Goal: Transaction & Acquisition: Obtain resource

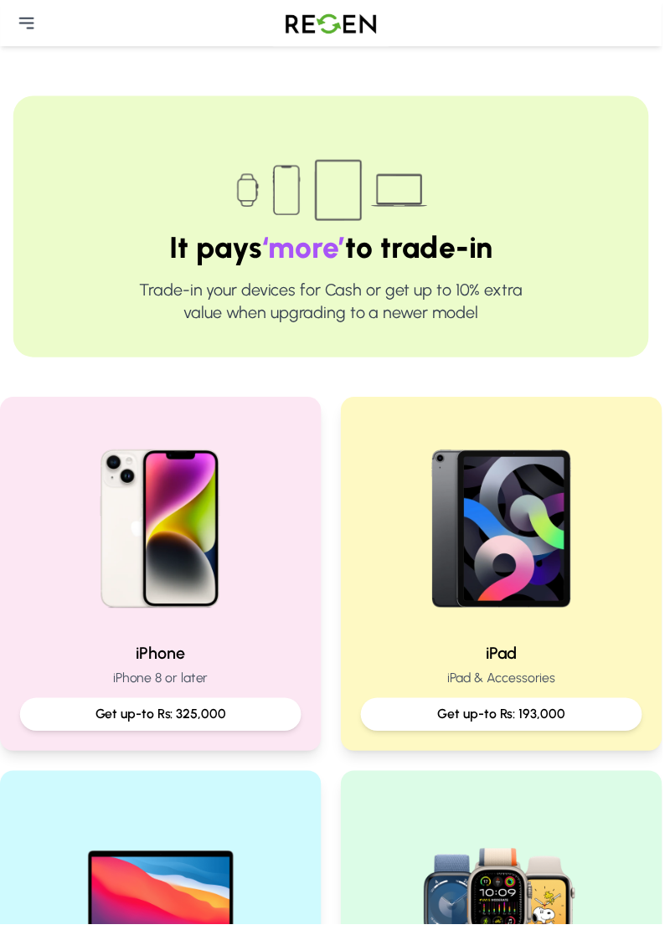
click at [124, 495] on img at bounding box center [162, 529] width 214 height 214
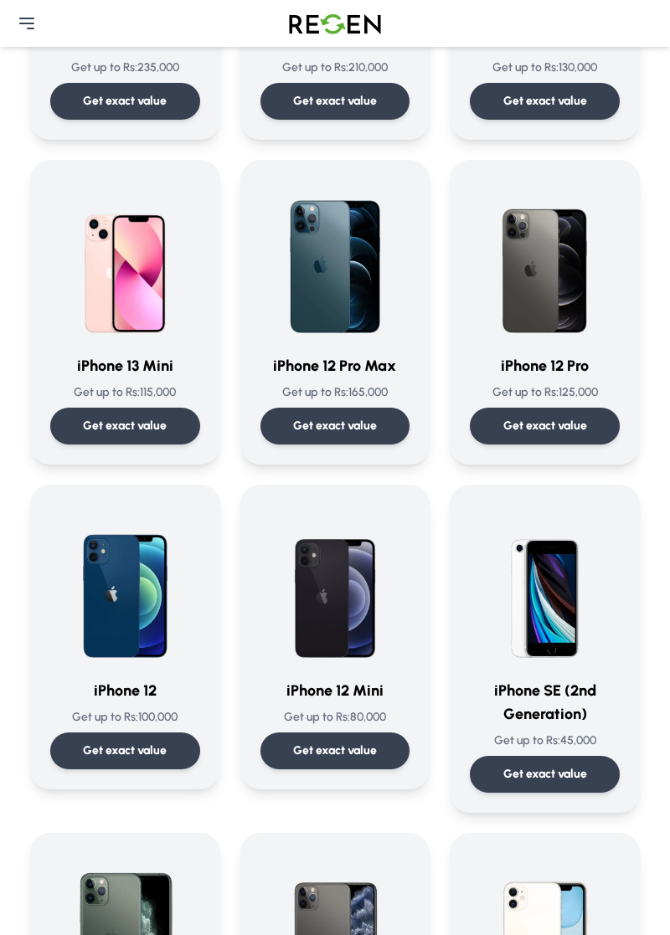
scroll to position [1341, 0]
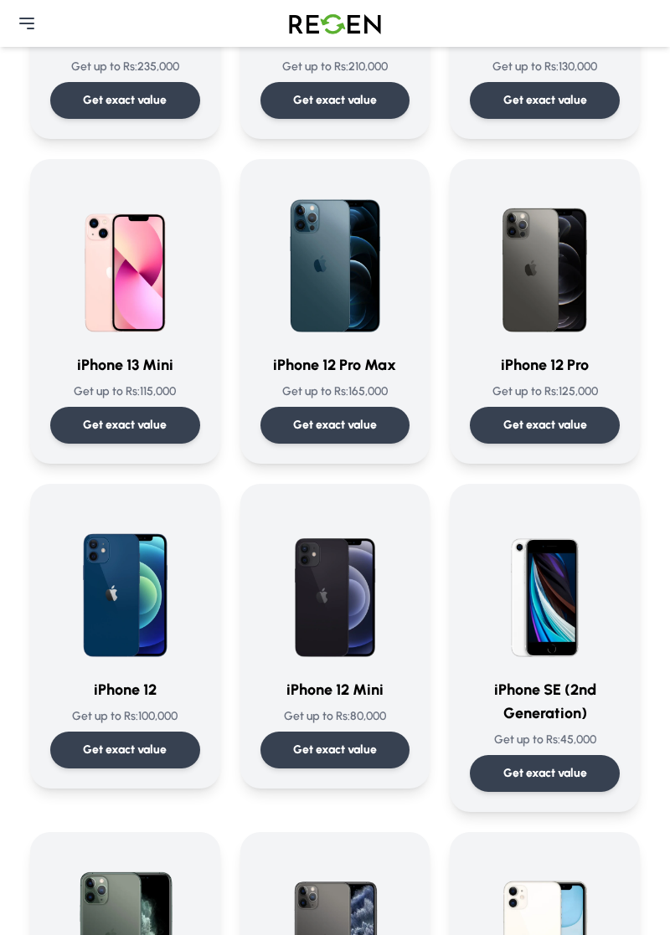
click at [126, 747] on p "Get exact value" at bounding box center [125, 750] width 84 height 17
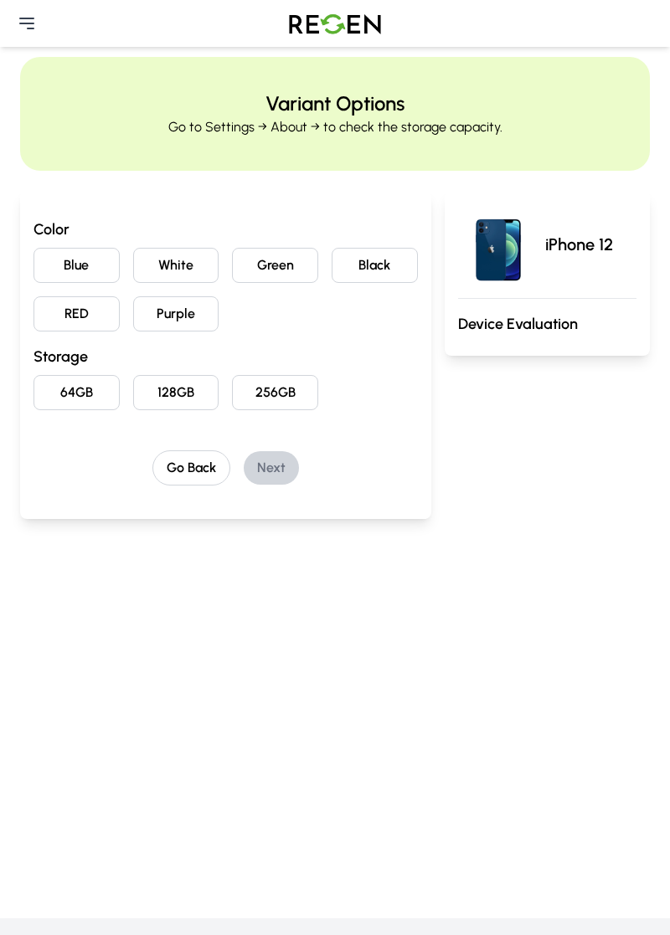
click at [365, 266] on button "Black" at bounding box center [374, 265] width 86 height 35
click at [174, 393] on button "128GB" at bounding box center [176, 392] width 86 height 35
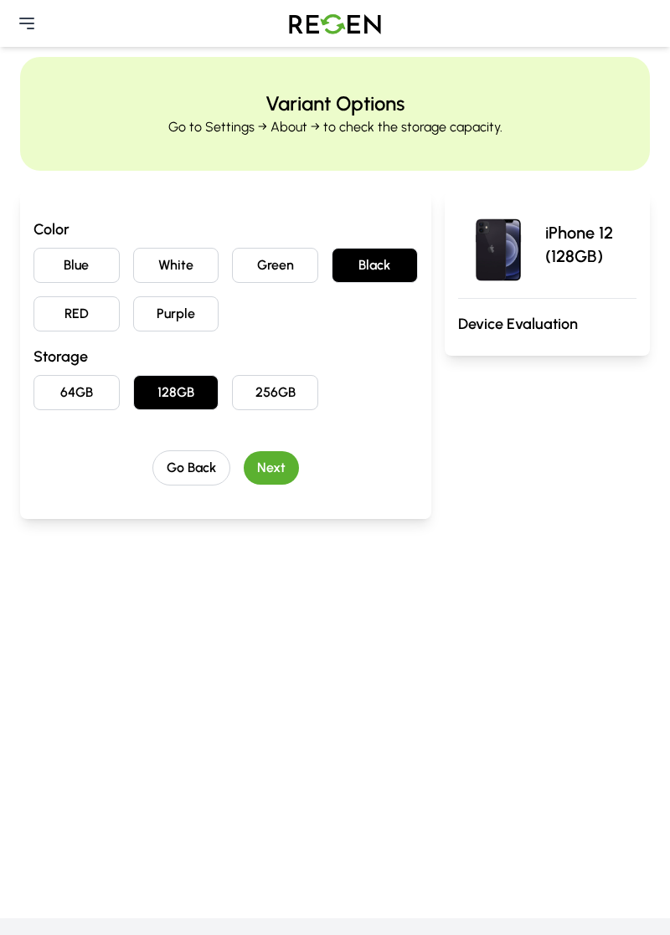
click at [273, 462] on button "Next" at bounding box center [271, 467] width 55 height 33
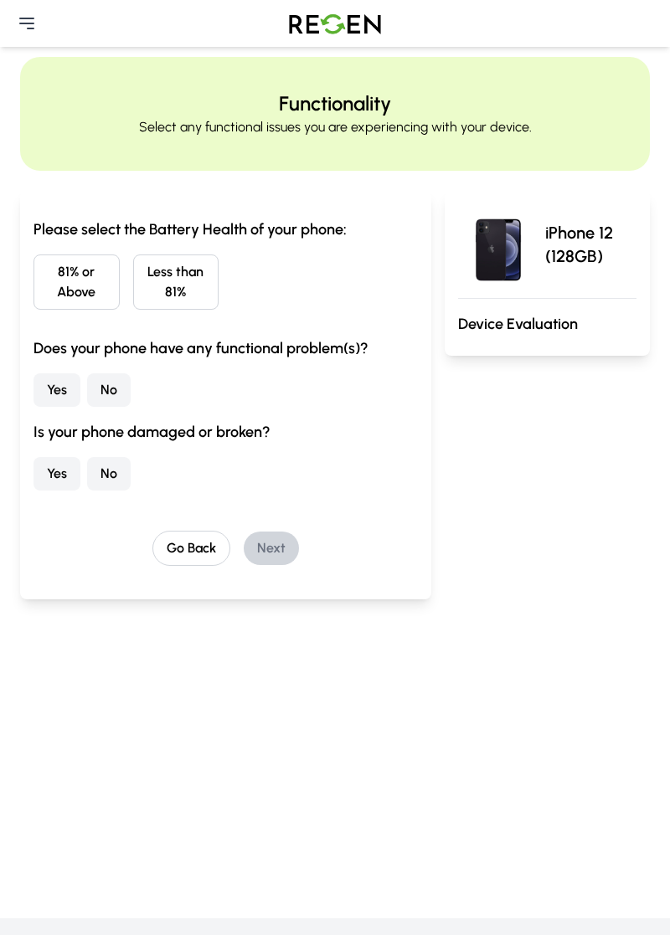
click at [116, 388] on button "No" at bounding box center [109, 389] width 44 height 33
click at [70, 300] on button "81% or Above" at bounding box center [76, 281] width 86 height 55
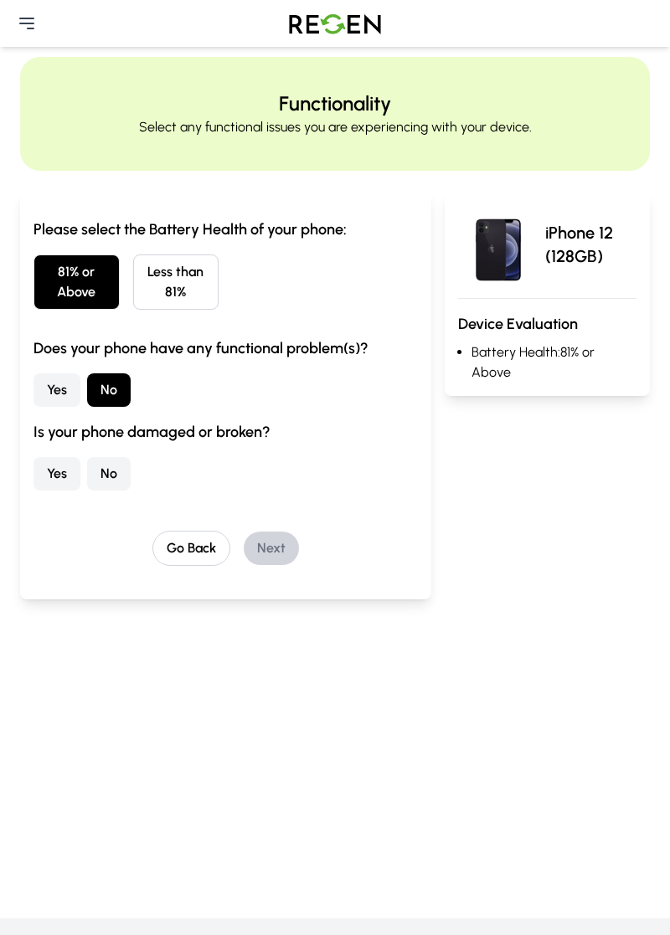
click at [116, 475] on button "No" at bounding box center [109, 473] width 44 height 33
click at [273, 545] on button "Next" at bounding box center [271, 548] width 55 height 33
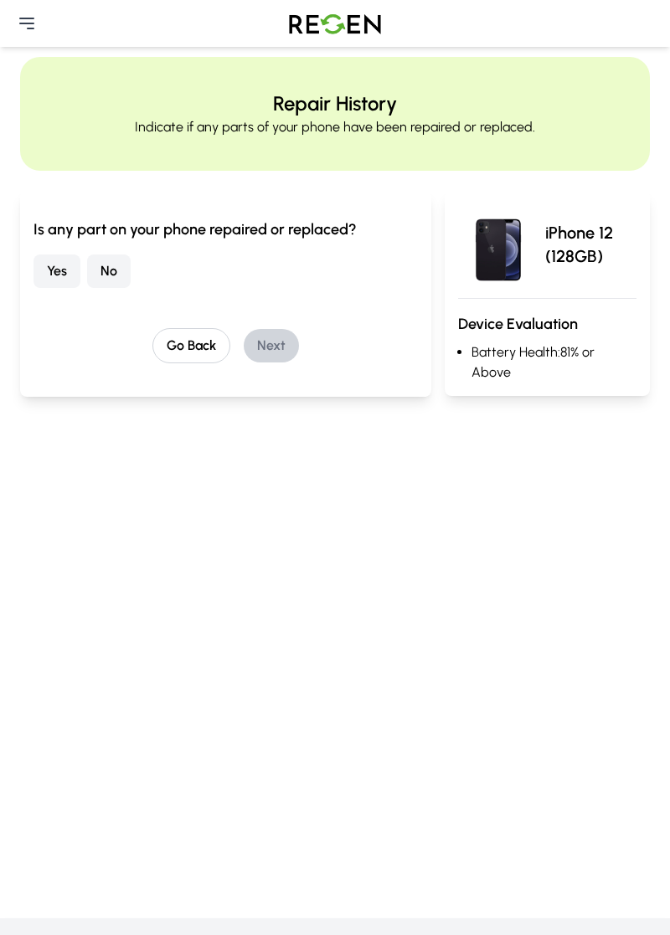
click at [113, 270] on button "No" at bounding box center [109, 270] width 44 height 33
click at [276, 351] on button "Next" at bounding box center [271, 345] width 55 height 33
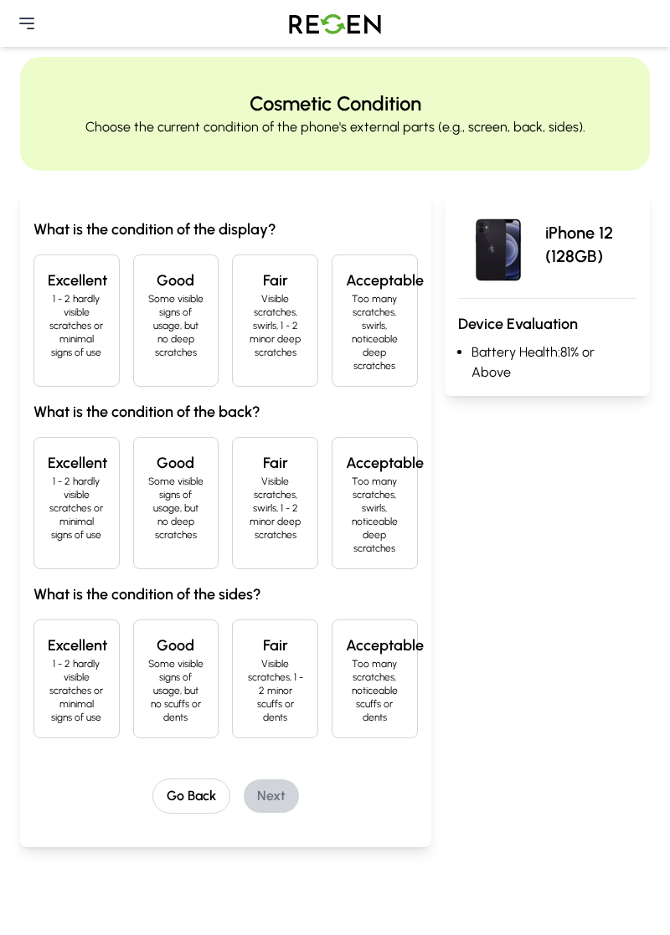
click at [157, 355] on p "Some visible signs of usage, but no deep scratches" at bounding box center [176, 325] width 58 height 67
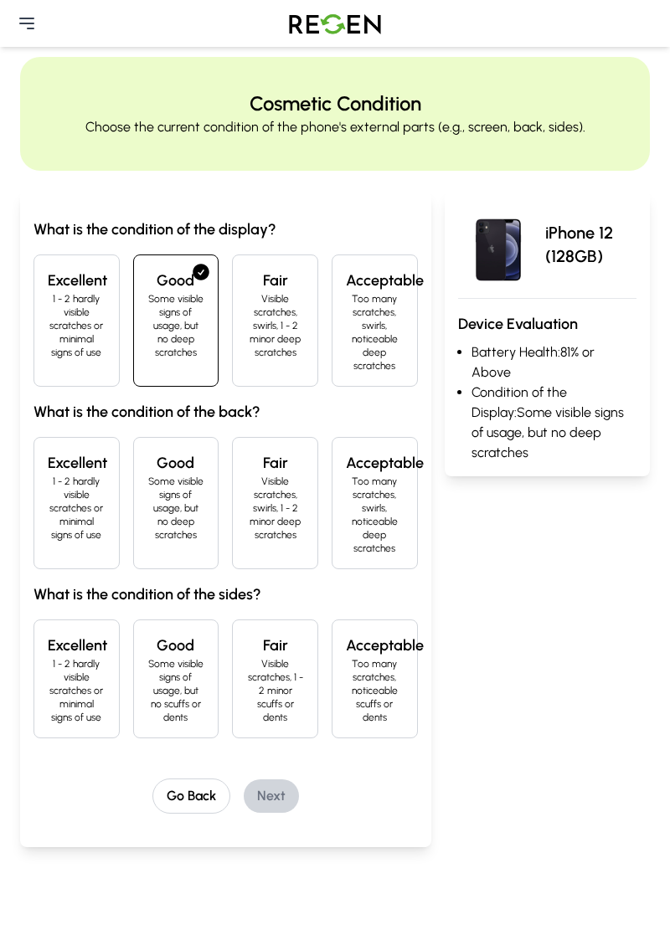
click at [176, 485] on p "Some visible signs of usage, but no deep scratches" at bounding box center [176, 508] width 58 height 67
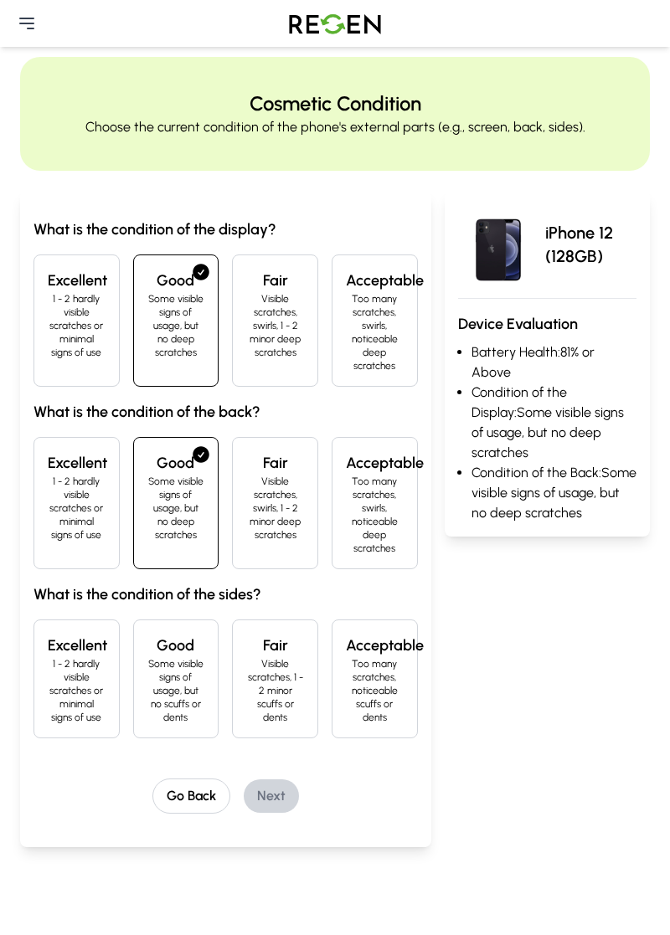
click at [166, 668] on p "Some visible signs of usage, but no scuffs or dents" at bounding box center [176, 690] width 58 height 67
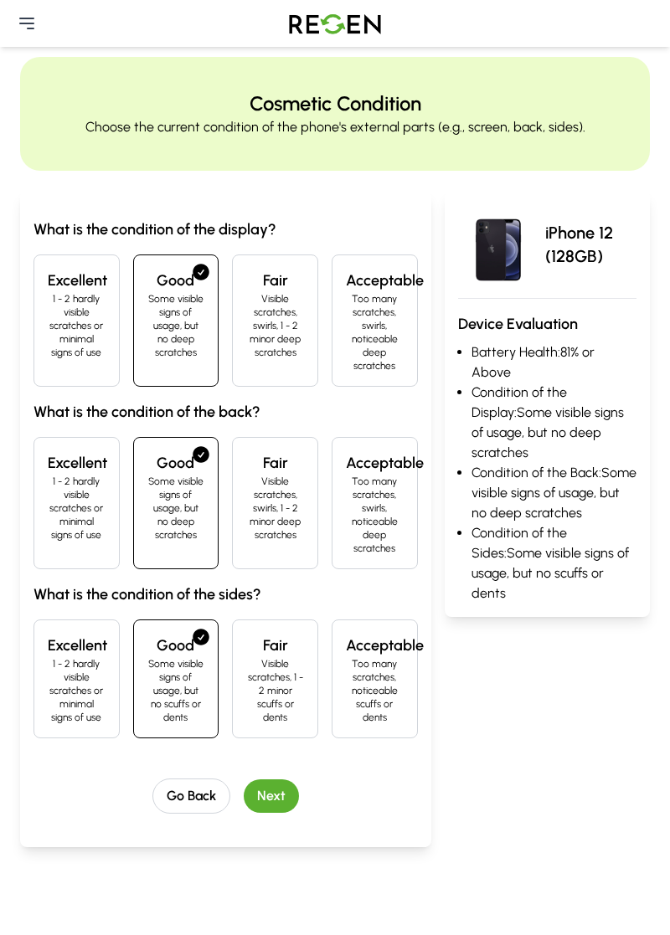
click at [287, 797] on button "Next" at bounding box center [271, 795] width 55 height 33
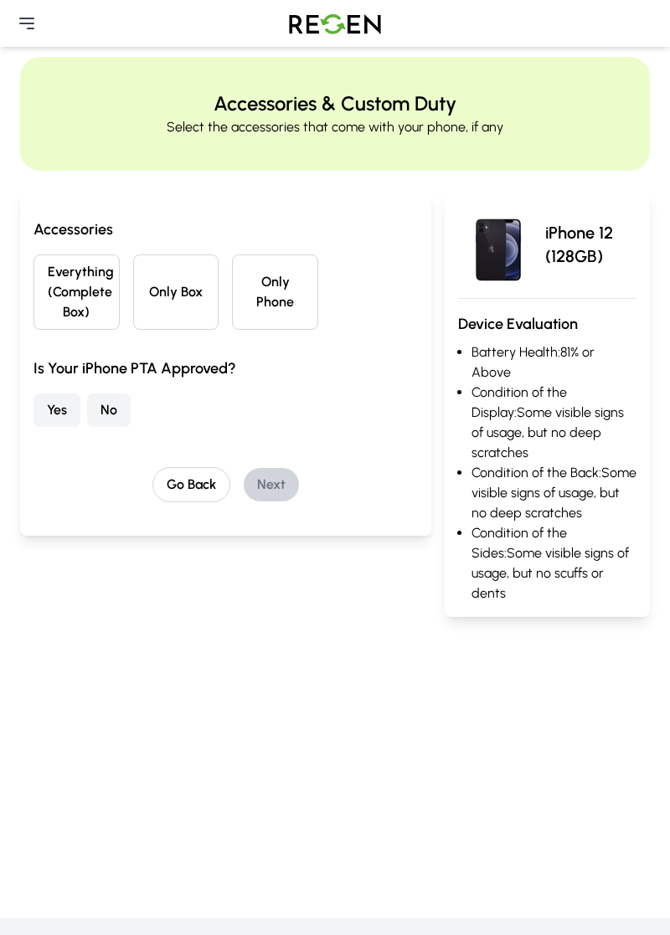
click at [106, 412] on button "No" at bounding box center [109, 409] width 44 height 33
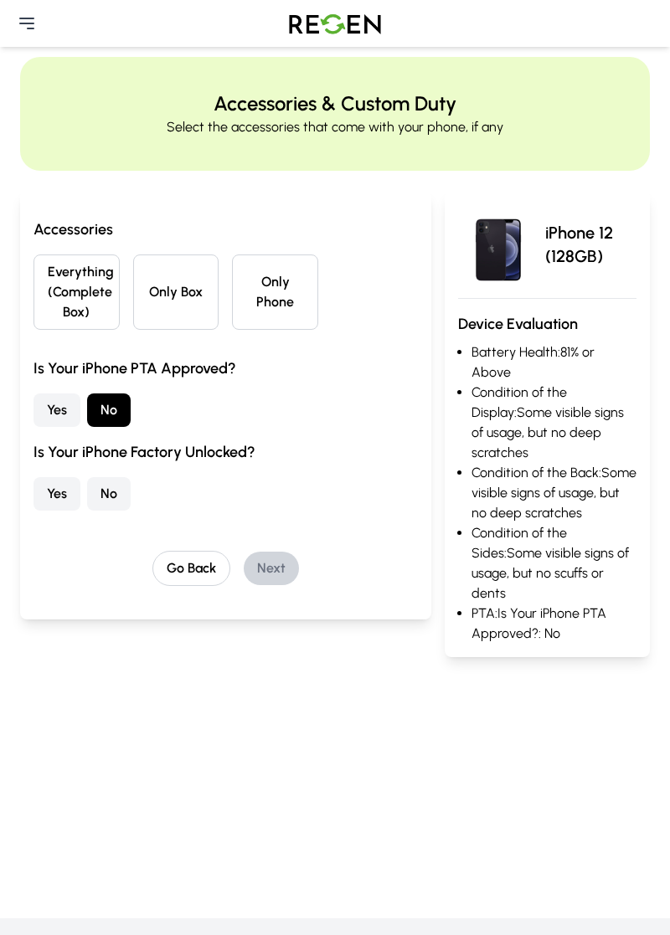
click at [276, 313] on button "Only Phone" at bounding box center [275, 291] width 86 height 75
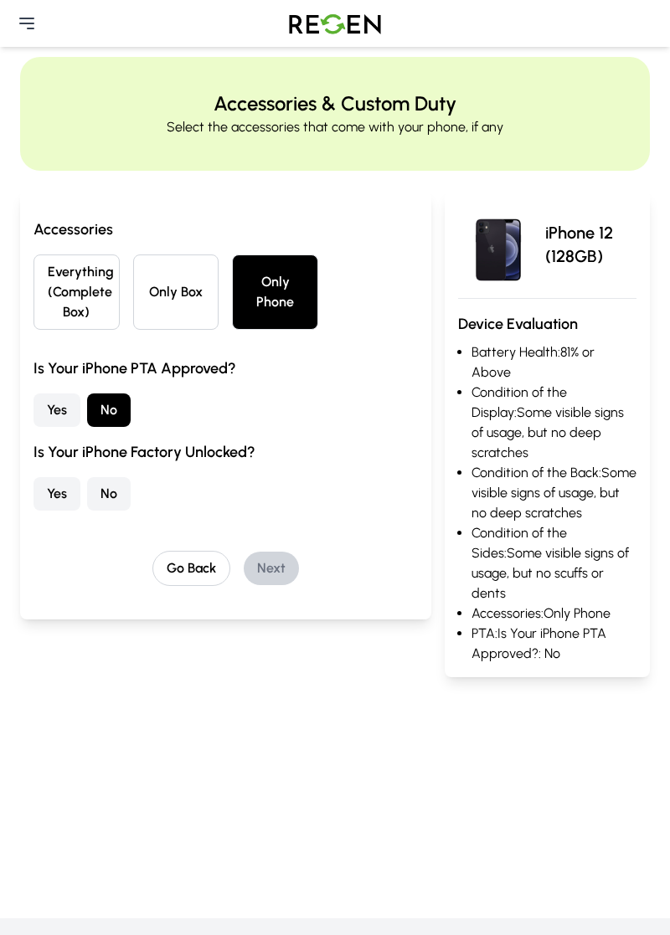
click at [76, 290] on button "Everything (Complete Box)" at bounding box center [76, 291] width 86 height 75
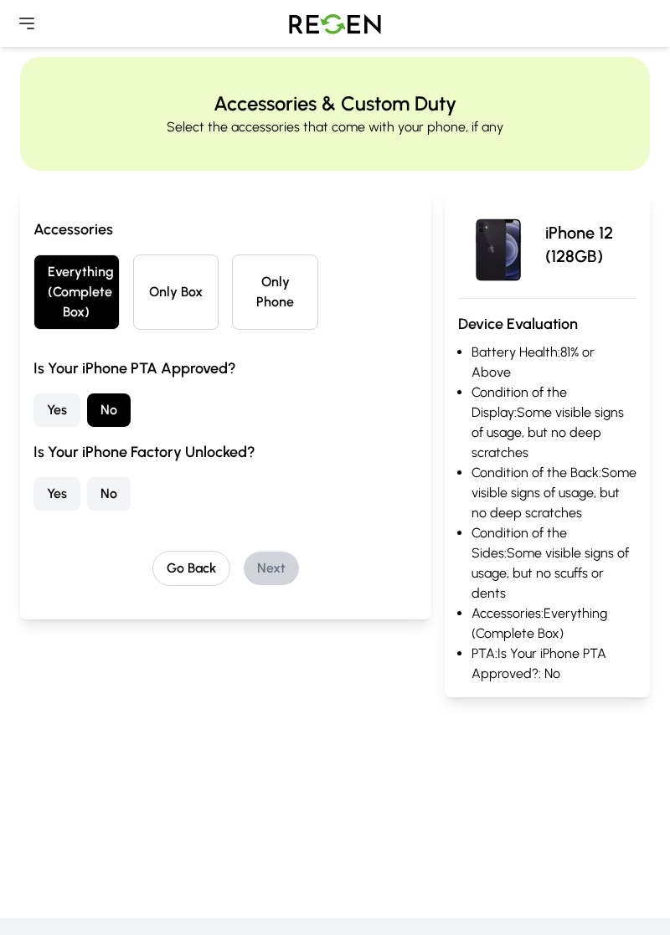
click at [116, 490] on button "No" at bounding box center [109, 493] width 44 height 33
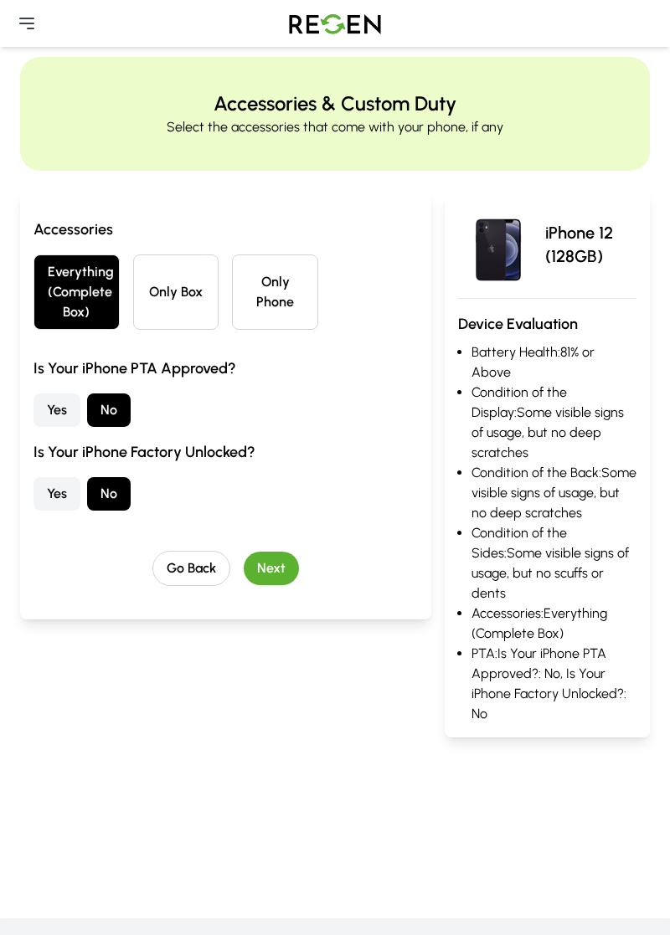
click at [278, 573] on button "Next" at bounding box center [271, 568] width 55 height 33
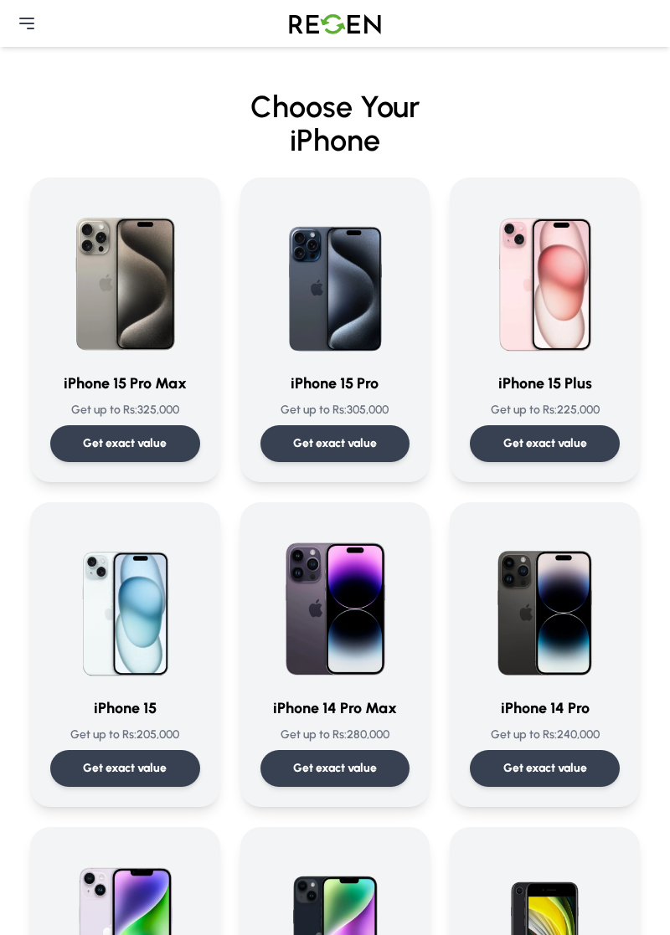
click at [23, 24] on icon at bounding box center [27, 23] width 20 height 20
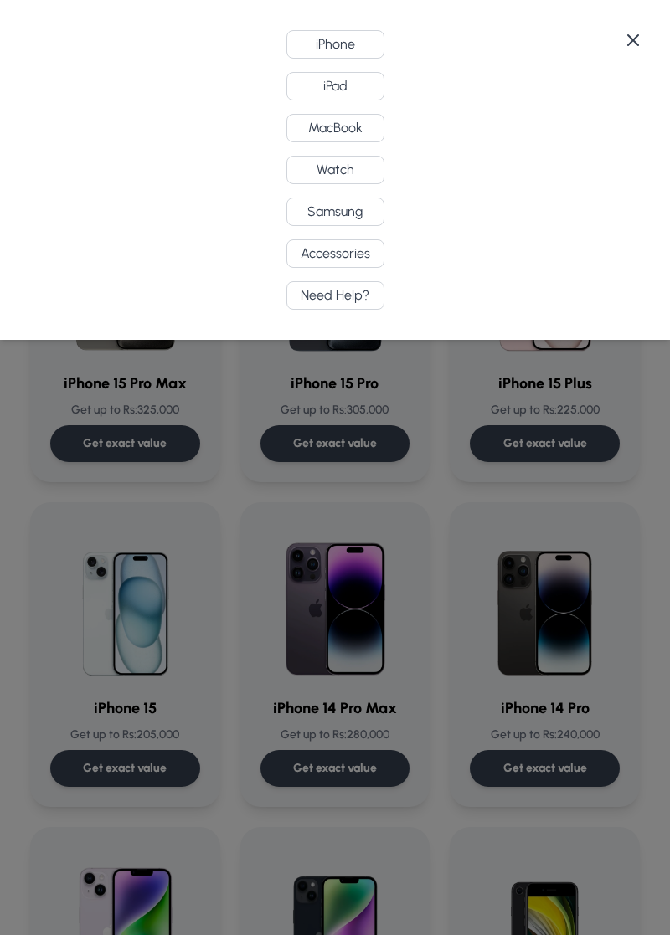
click at [624, 45] on icon at bounding box center [633, 40] width 20 height 20
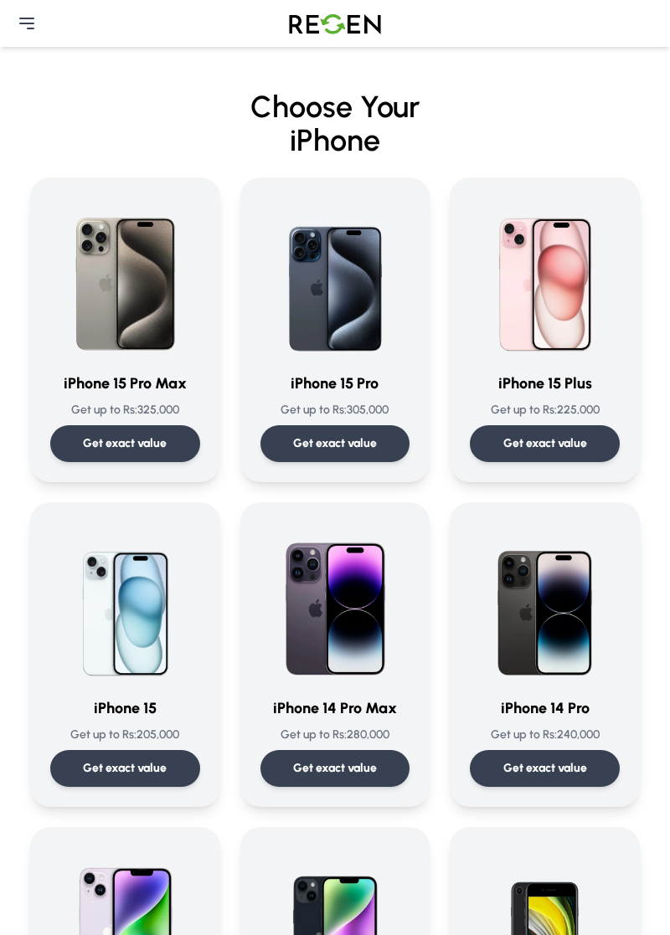
click at [330, 20] on img at bounding box center [334, 23] width 117 height 47
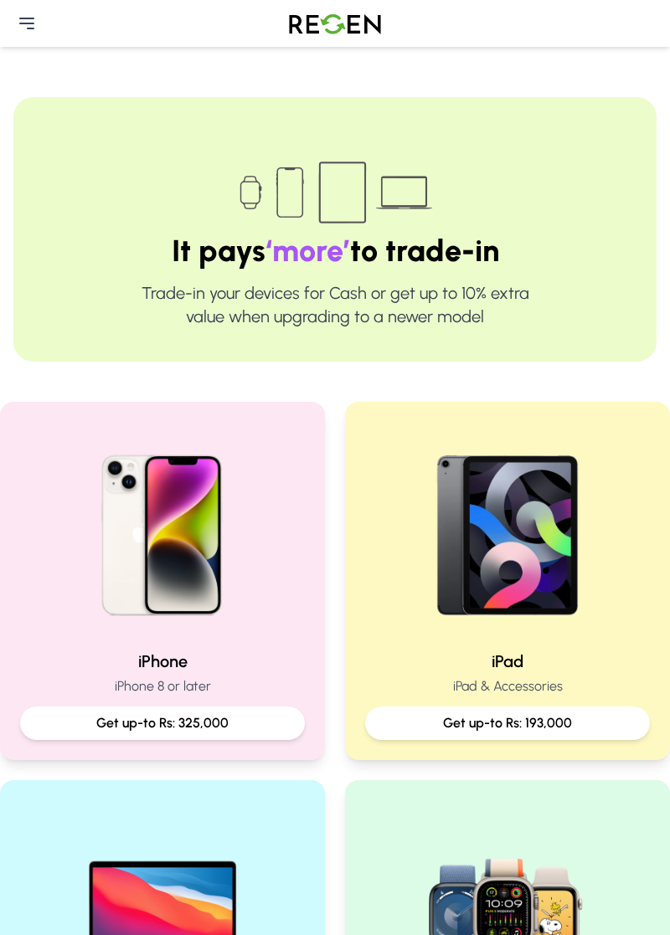
click at [25, 23] on icon at bounding box center [26, 23] width 13 height 10
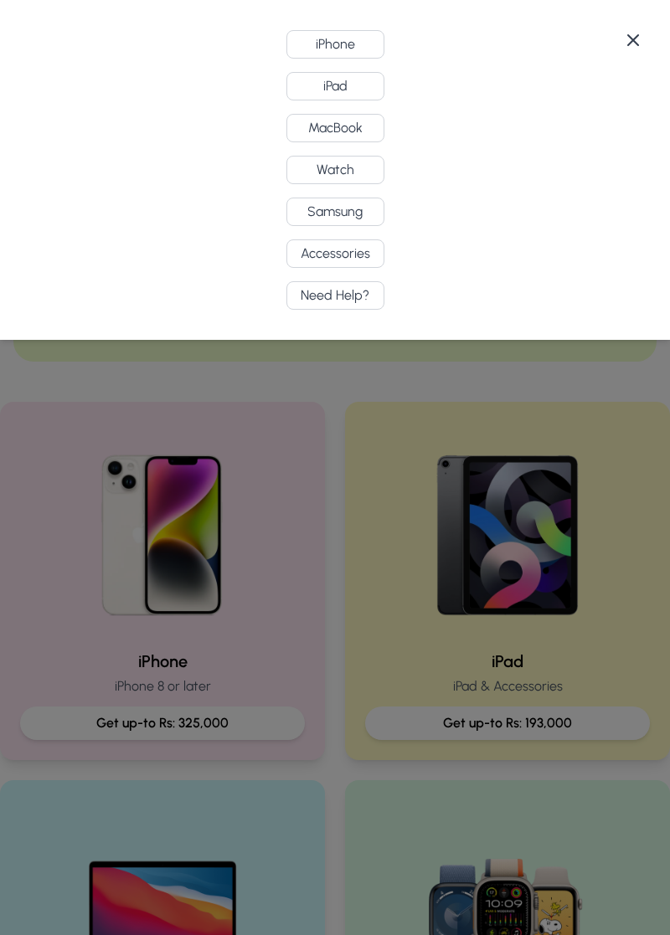
click at [315, 45] on button "iPhone" at bounding box center [335, 44] width 98 height 28
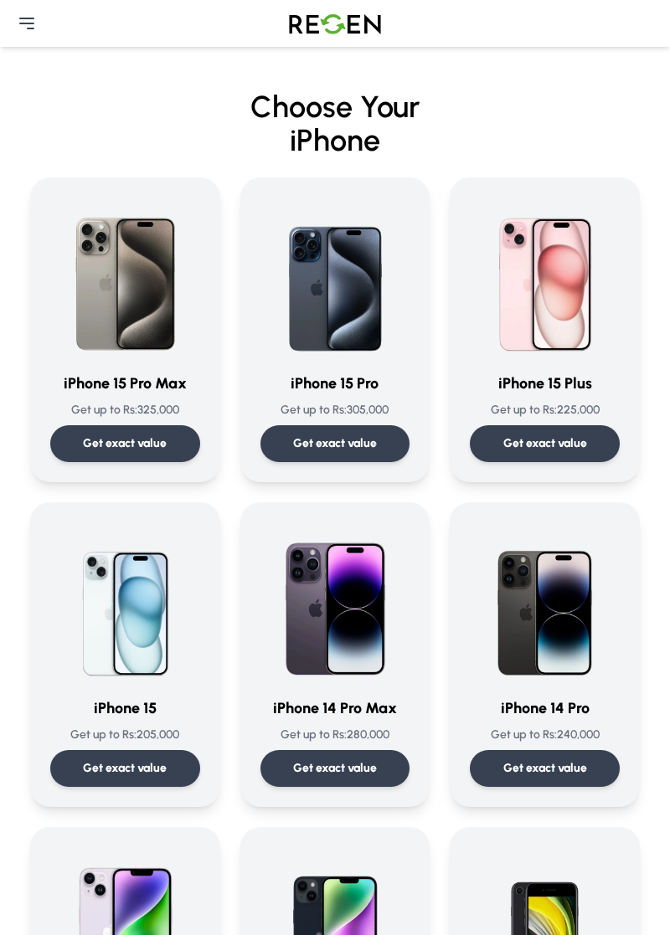
click at [21, 15] on icon at bounding box center [27, 23] width 20 height 20
